Goal: Information Seeking & Learning: Learn about a topic

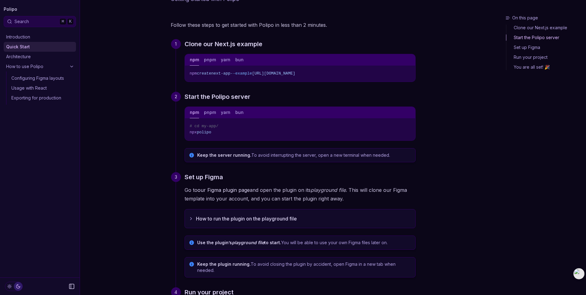
scroll to position [63, 0]
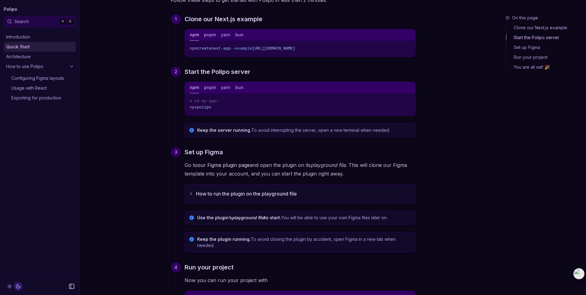
click at [192, 193] on icon "button" at bounding box center [191, 193] width 5 height 5
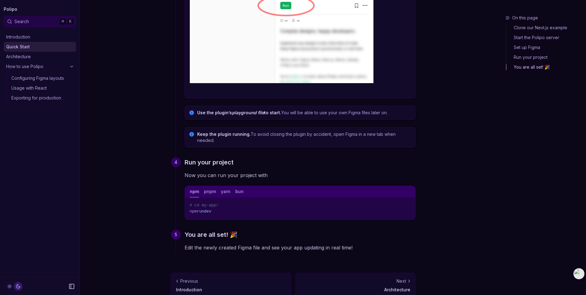
scroll to position [653, 0]
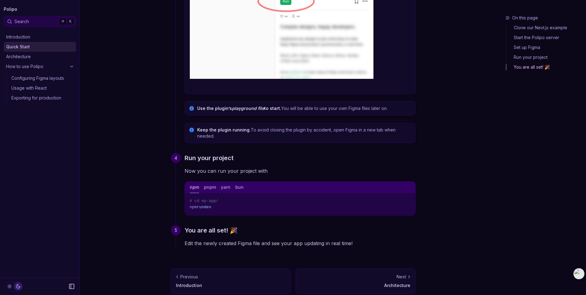
click at [286, 108] on p "Use the plugin’s playground file to start. You will be able to use your own Fig…" at bounding box center [304, 108] width 214 height 6
click at [262, 132] on p "Keep the plugin running. To avoid closing the plugin by accident, open Figma in…" at bounding box center [304, 133] width 214 height 12
click at [57, 58] on link "Architecture" at bounding box center [40, 57] width 72 height 10
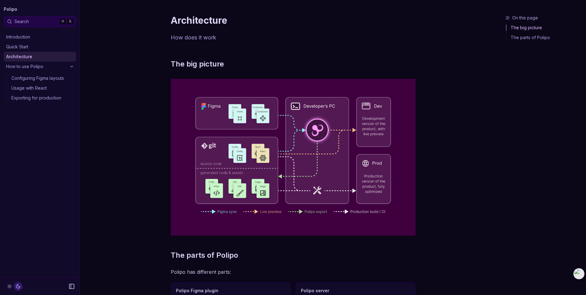
click at [26, 46] on link "Quick Start" at bounding box center [40, 47] width 72 height 10
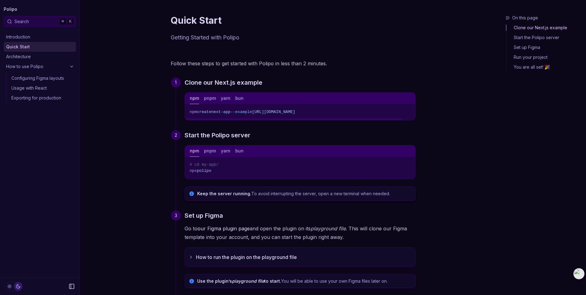
scroll to position [173, 0]
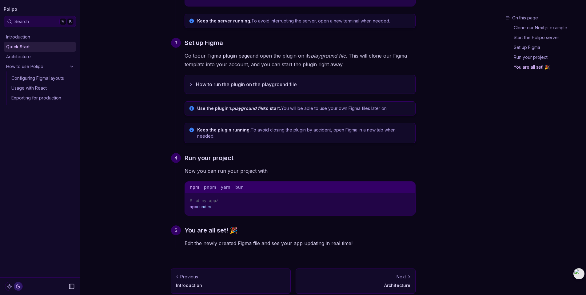
click at [9, 54] on link "Architecture" at bounding box center [40, 57] width 72 height 10
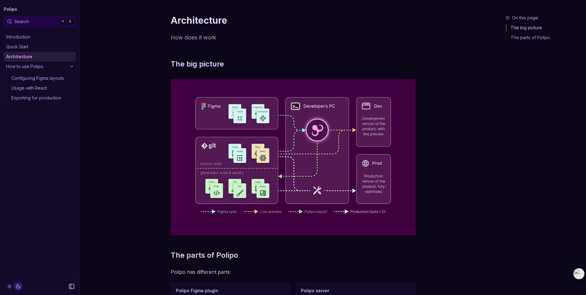
click at [25, 48] on link "Quick Start" at bounding box center [40, 47] width 72 height 10
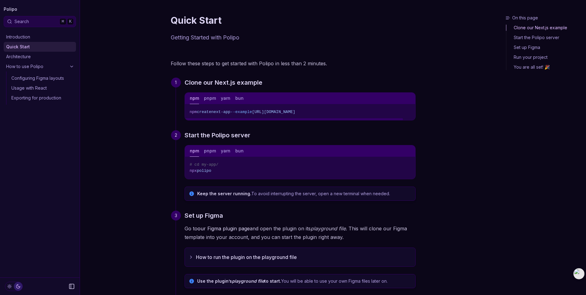
scroll to position [173, 0]
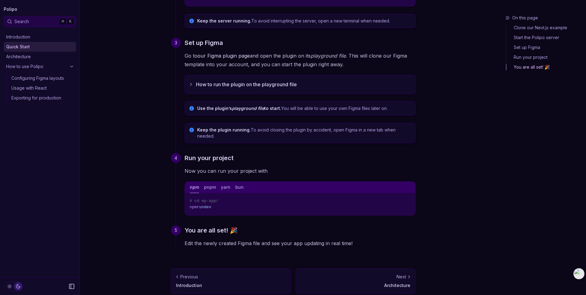
click at [21, 38] on link "Introduction" at bounding box center [40, 37] width 72 height 10
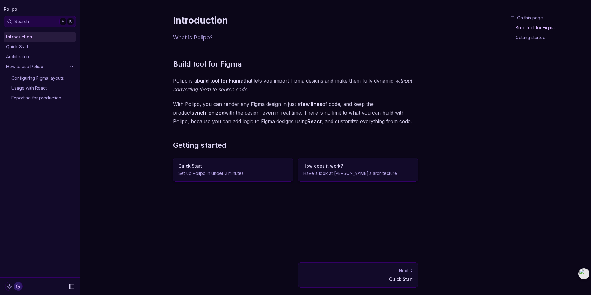
click at [34, 89] on link "Usage with React" at bounding box center [42, 88] width 67 height 10
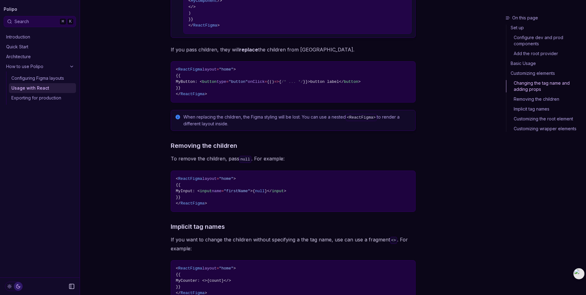
scroll to position [1100, 0]
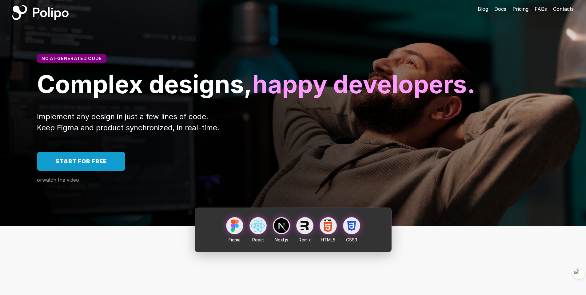
scroll to position [5, 0]
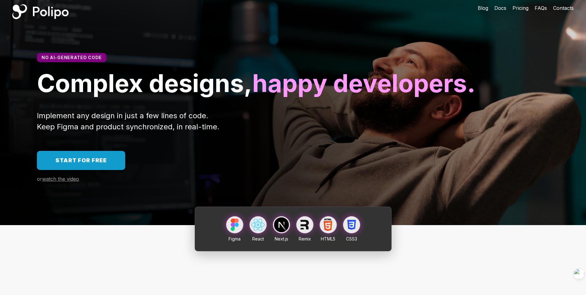
click at [359, 132] on div "Implement any design in just a few lines of code. Keep Figma and product synchr…" at bounding box center [293, 121] width 512 height 22
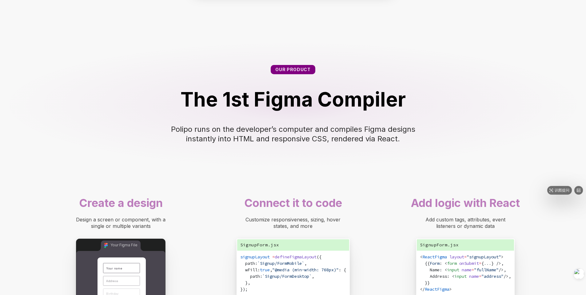
scroll to position [232, 0]
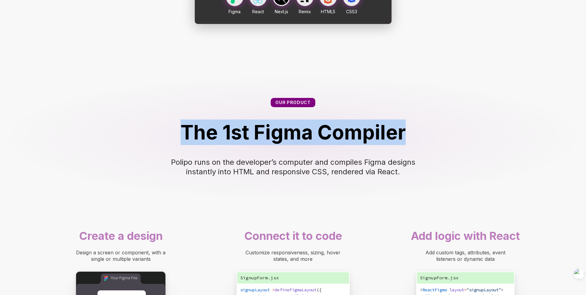
drag, startPoint x: 180, startPoint y: 160, endPoint x: 424, endPoint y: 165, distance: 244.0
click at [424, 145] on div "The 1st Figma Compiler" at bounding box center [293, 132] width 537 height 26
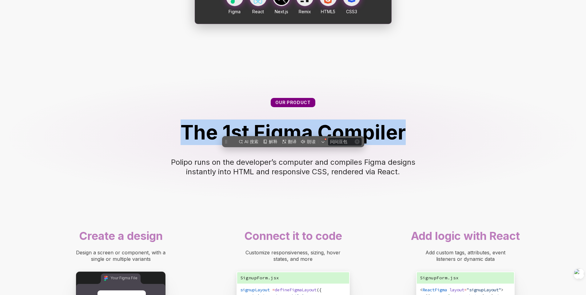
scroll to position [0, 0]
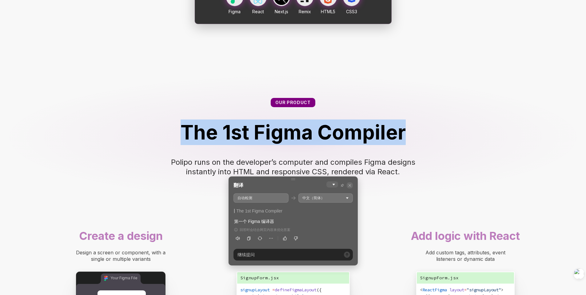
click at [350, 183] on icon at bounding box center [350, 185] width 4 height 4
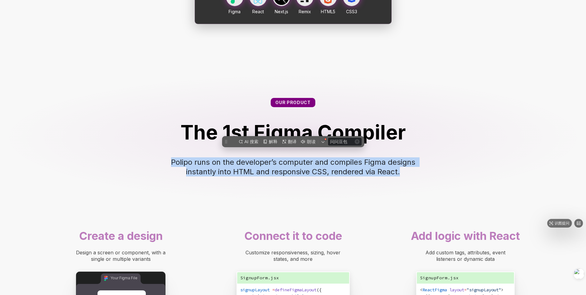
drag, startPoint x: 170, startPoint y: 190, endPoint x: 435, endPoint y: 210, distance: 266.2
click at [435, 201] on div "Our product The 1st Figma Compiler Polipo runs on the developer’s computer and …" at bounding box center [293, 137] width 586 height 128
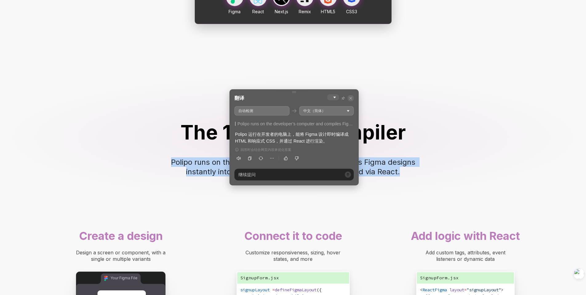
click at [351, 97] on icon at bounding box center [350, 98] width 3 height 3
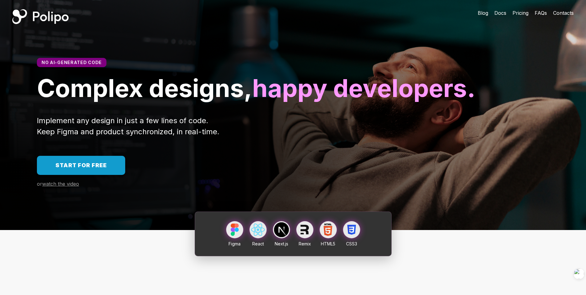
click at [425, 103] on h1 "Complex designs, happy developers." at bounding box center [293, 88] width 512 height 30
click at [316, 103] on h1 "Complex designs, happy developers." at bounding box center [293, 88] width 512 height 30
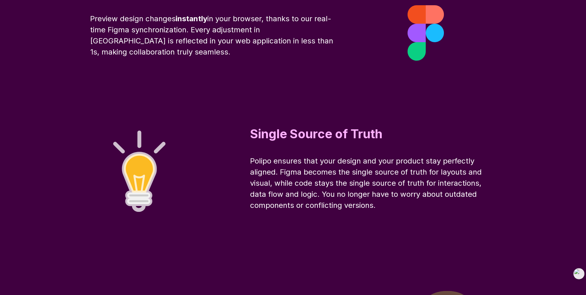
scroll to position [2083, 0]
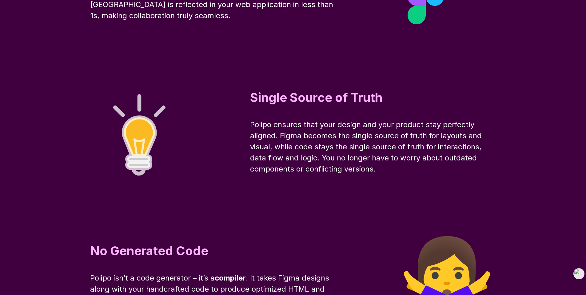
drag, startPoint x: 250, startPoint y: 153, endPoint x: 402, endPoint y: 205, distance: 160.3
click at [402, 205] on div "Single Source of Truth Polipo ensures that your design and your product stay pe…" at bounding box center [293, 132] width 492 height 148
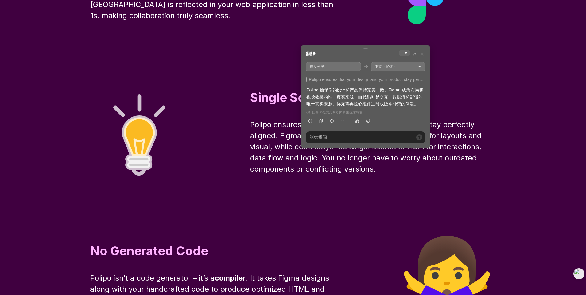
click at [418, 205] on div "Single Source of Truth Polipo ensures that your design and your product stay pe…" at bounding box center [293, 132] width 492 height 148
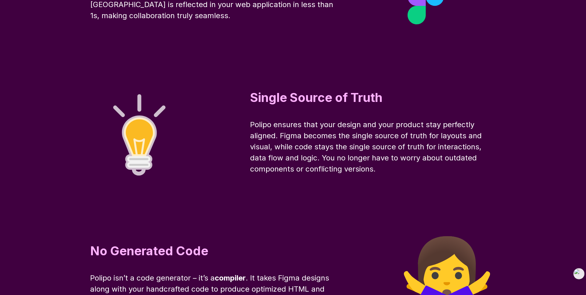
scroll to position [2260, 0]
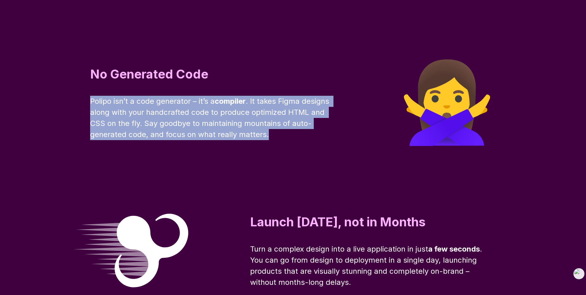
drag, startPoint x: 89, startPoint y: 129, endPoint x: 289, endPoint y: 177, distance: 206.1
click at [289, 176] on div "No Generated Code Polipo isn’t a code generator – it’s a compiler . It takes Fi…" at bounding box center [293, 103] width 492 height 148
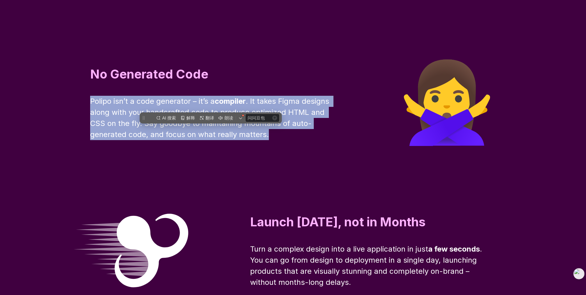
scroll to position [0, 0]
click at [211, 123] on div "AI 搜索 解释 翻译 朗读" at bounding box center [211, 117] width 142 height 11
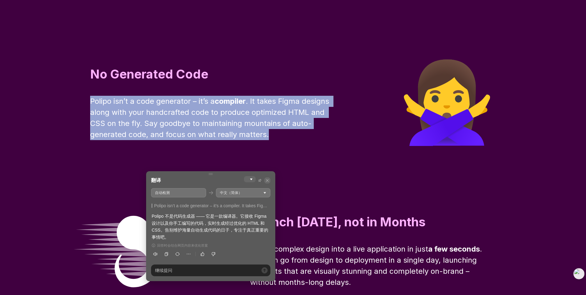
click at [269, 180] on icon at bounding box center [267, 180] width 4 height 4
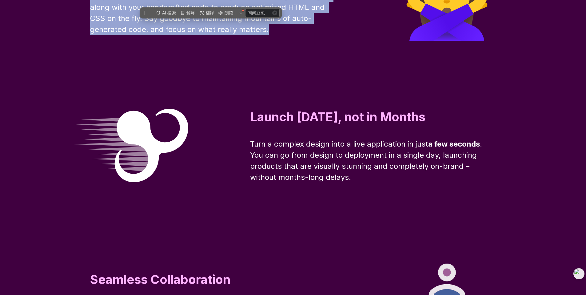
scroll to position [2414, 0]
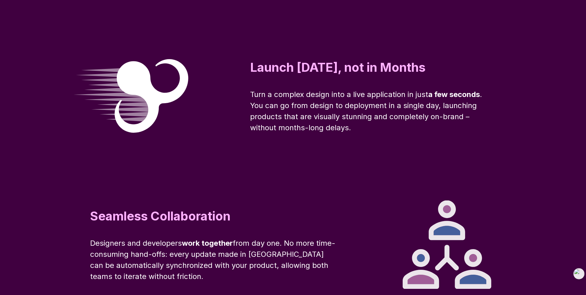
click at [396, 168] on div "Launch [DATE], not in Months Turn a complex design into a live application in j…" at bounding box center [293, 96] width 492 height 148
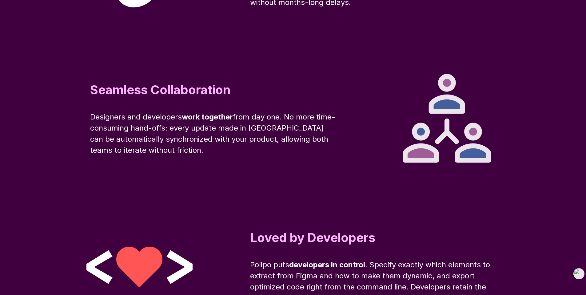
scroll to position [2550, 0]
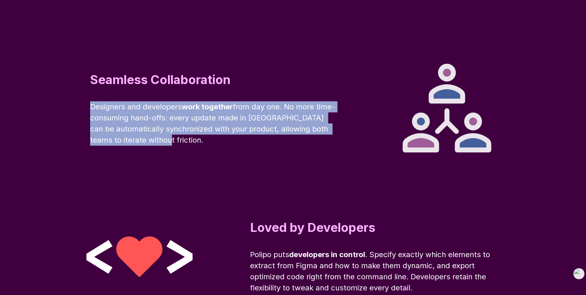
drag, startPoint x: 90, startPoint y: 136, endPoint x: 197, endPoint y: 184, distance: 117.7
click at [197, 182] on div "Seamless Collaboration Designers and developers work together from day one. No …" at bounding box center [293, 108] width 492 height 148
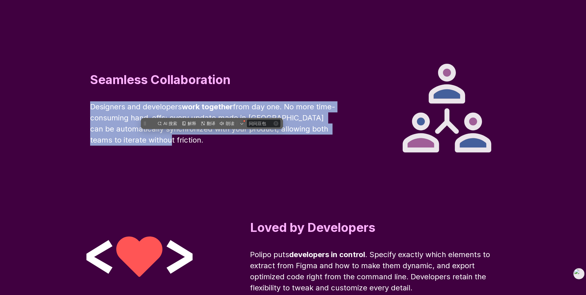
scroll to position [0, 0]
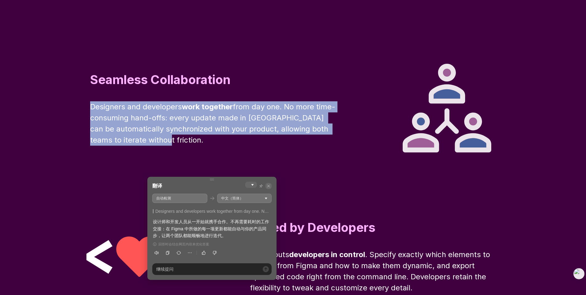
click at [270, 184] on span at bounding box center [268, 186] width 6 height 6
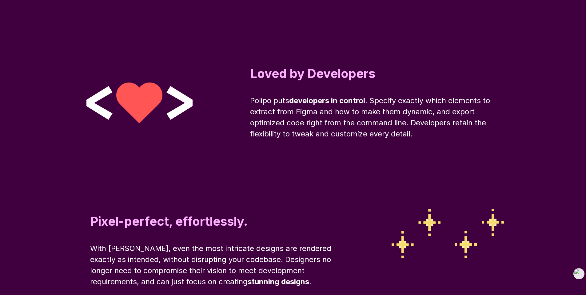
scroll to position [2705, 0]
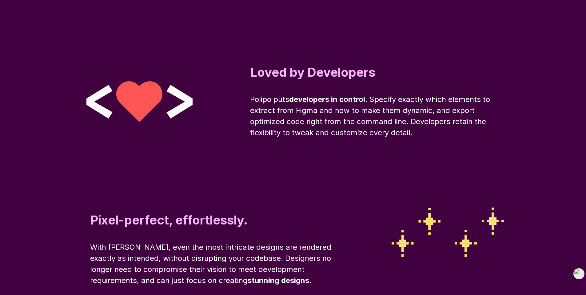
drag, startPoint x: 250, startPoint y: 127, endPoint x: 310, endPoint y: 113, distance: 61.6
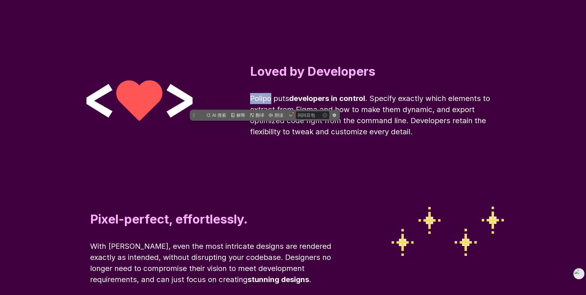
scroll to position [2706, 0]
click at [376, 136] on span ". Specify exactly which elements to extract from Figma and how to make them dyn…" at bounding box center [371, 115] width 242 height 42
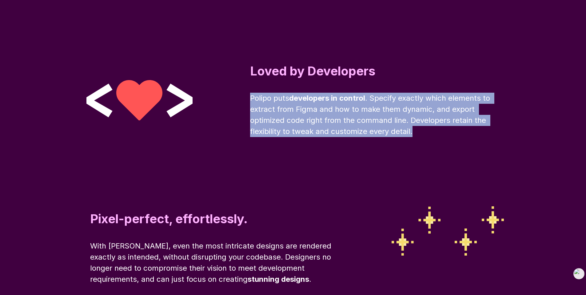
drag, startPoint x: 251, startPoint y: 126, endPoint x: 446, endPoint y: 160, distance: 198.5
click at [446, 137] on div "Polipo puts developers in control . Specify exactly which elements to extract f…" at bounding box center [373, 115] width 246 height 44
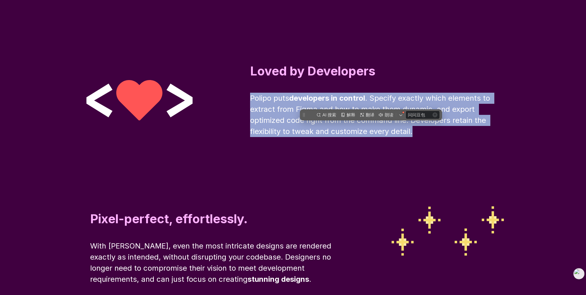
scroll to position [0, 0]
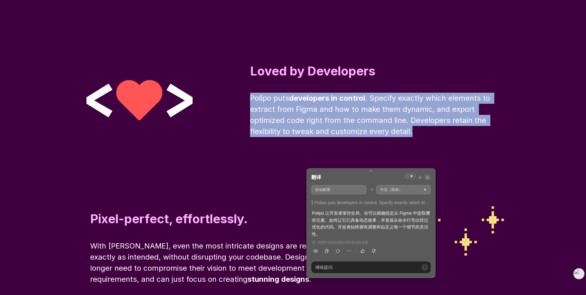
click at [428, 177] on icon at bounding box center [428, 177] width 4 height 4
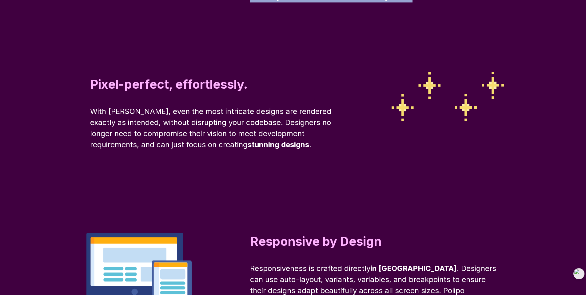
scroll to position [2851, 0]
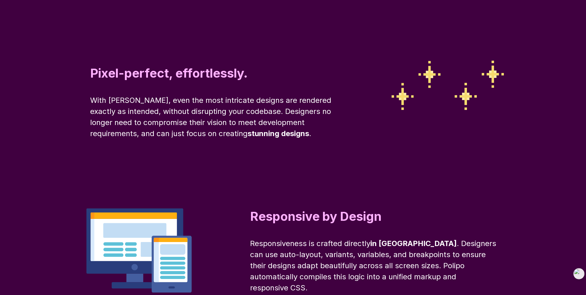
click at [325, 139] on div "With [PERSON_NAME], even the most intricate designs are rendered exactly as int…" at bounding box center [213, 117] width 246 height 44
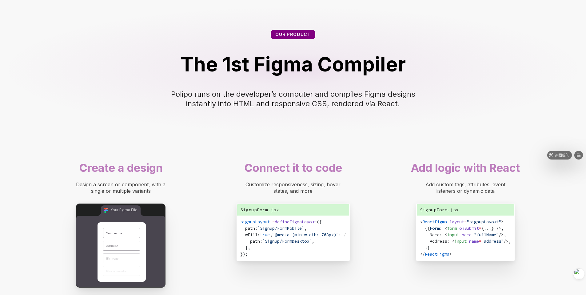
scroll to position [326, 0]
